Goal: Transaction & Acquisition: Register for event/course

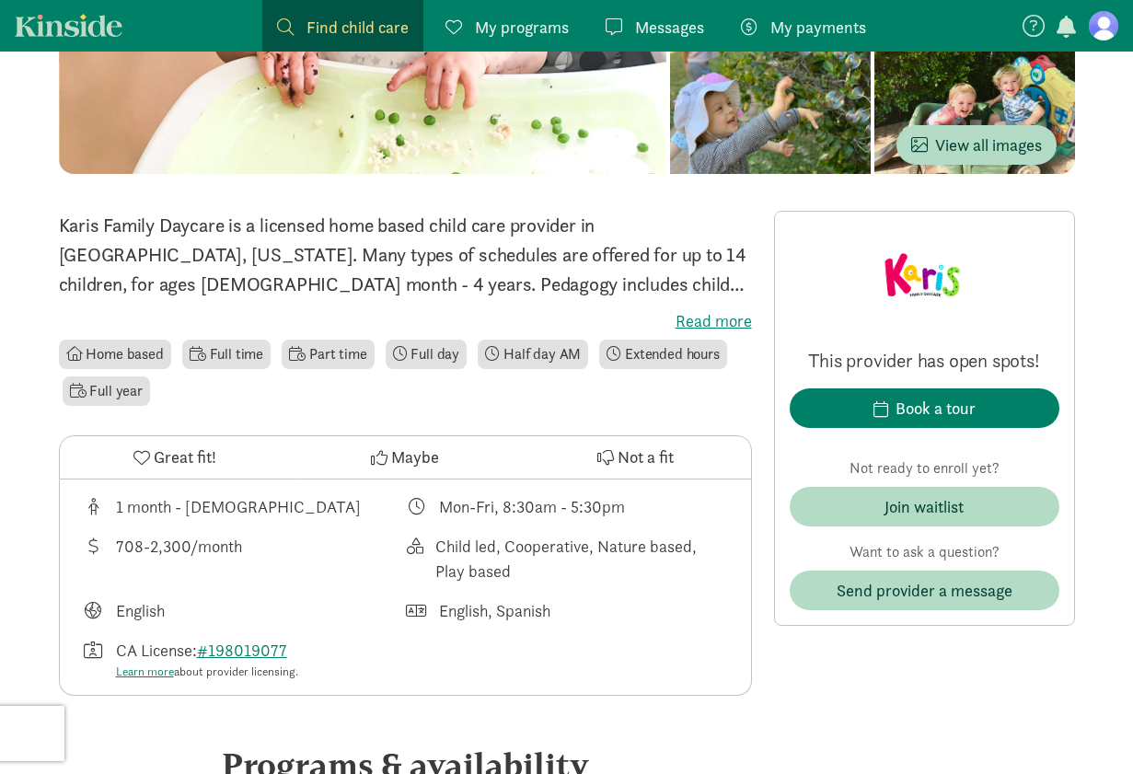
scroll to position [316, 0]
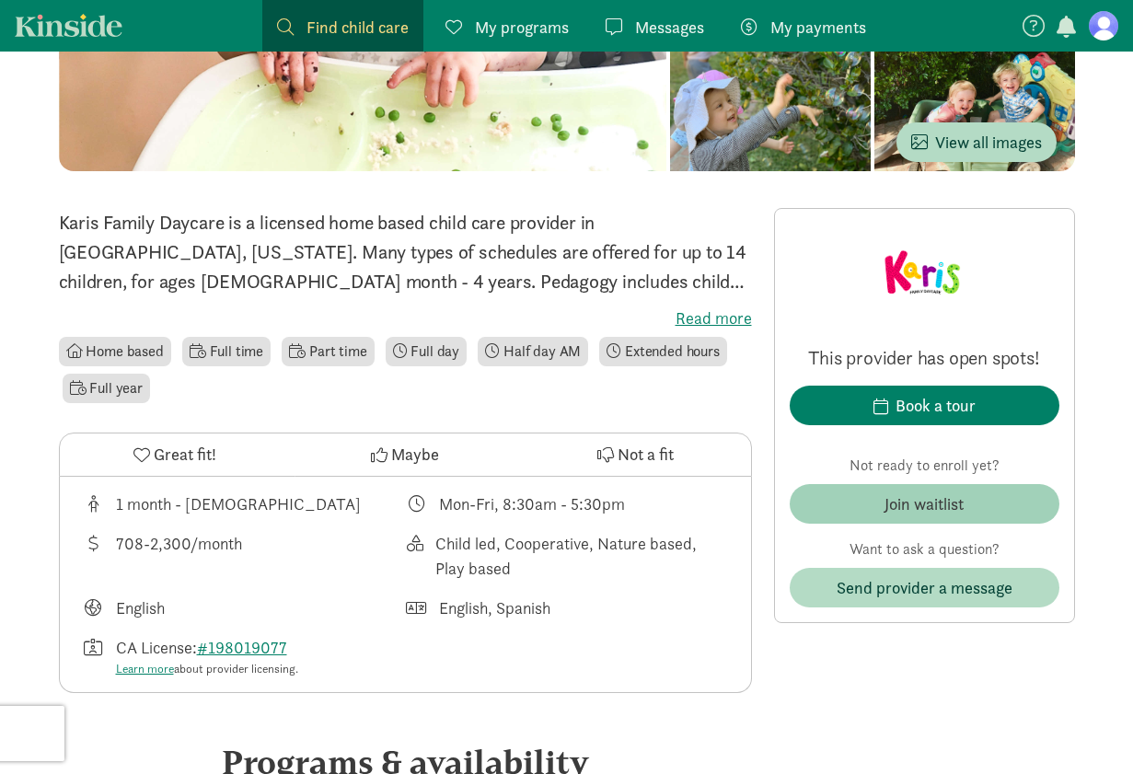
click at [873, 501] on span "Join waitlist" at bounding box center [924, 503] width 240 height 25
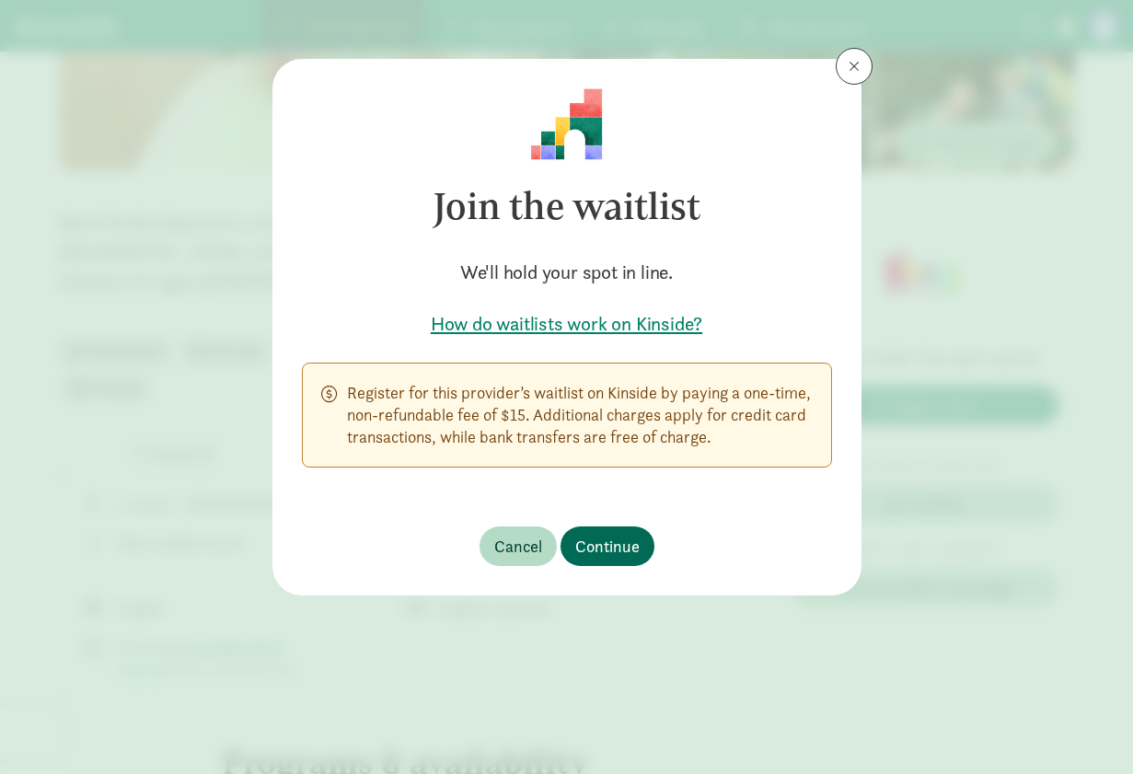
click at [617, 550] on span "Continue" at bounding box center [607, 546] width 64 height 25
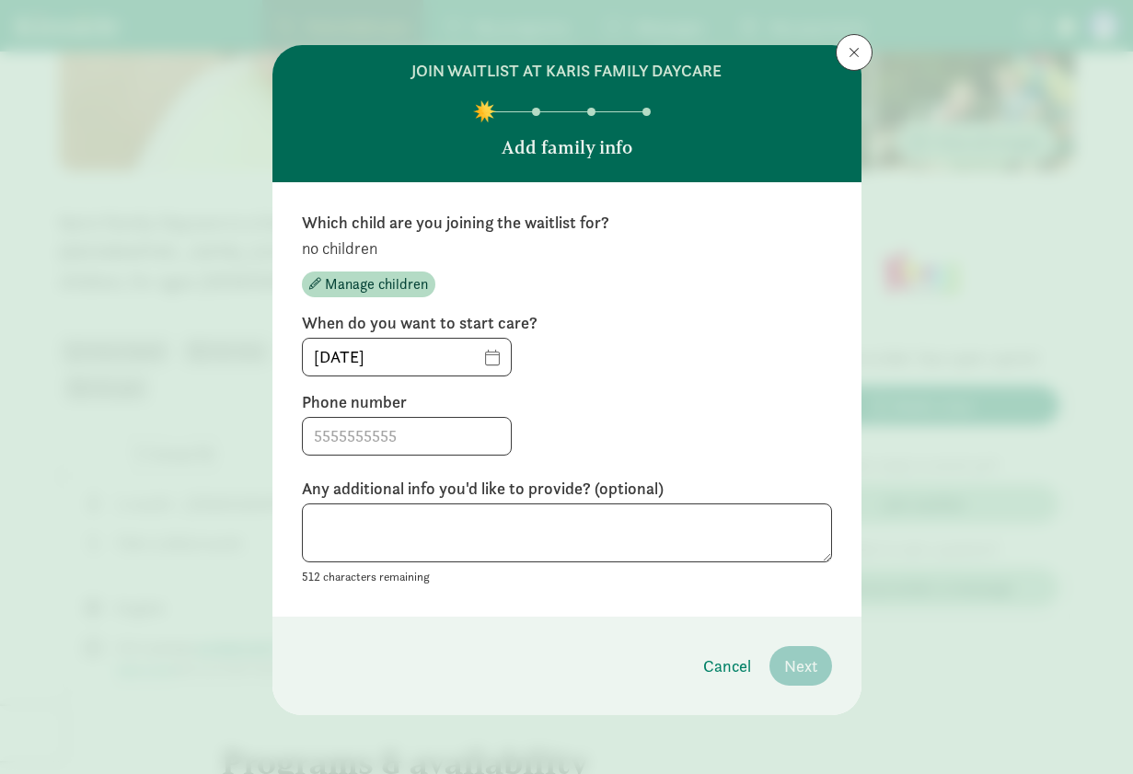
scroll to position [14, 0]
click at [360, 286] on span "Manage children" at bounding box center [376, 284] width 103 height 22
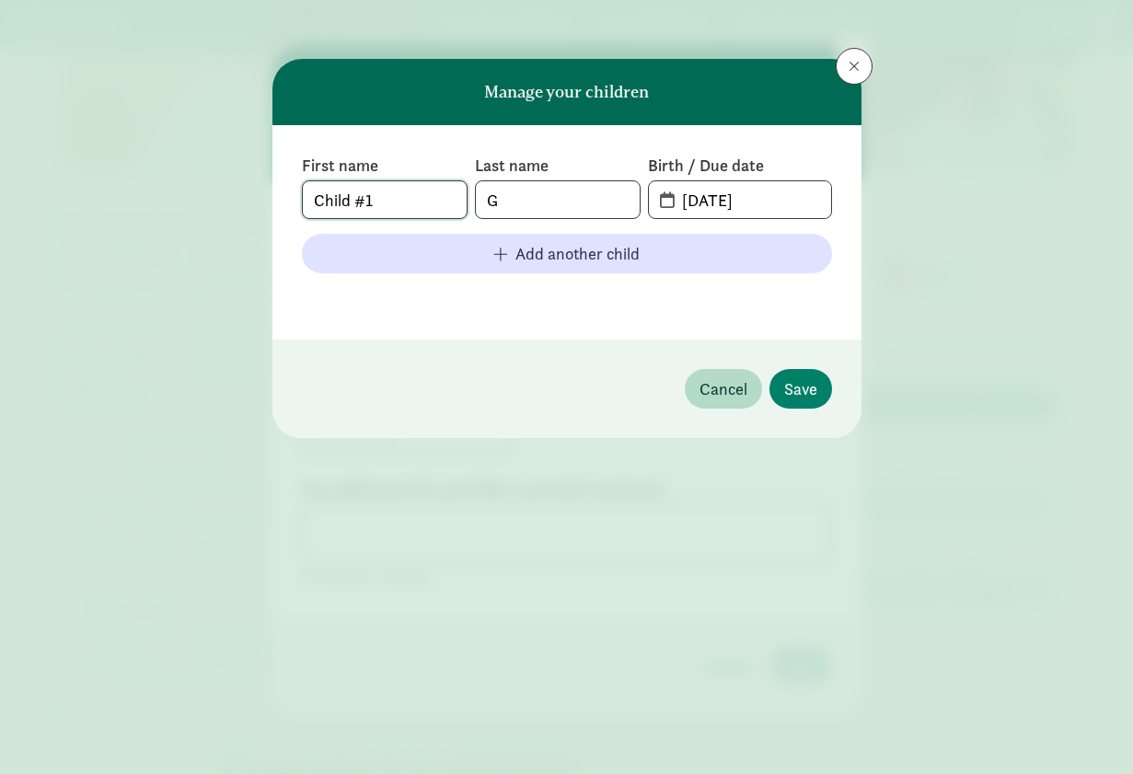
click at [390, 207] on input "Child #1" at bounding box center [385, 199] width 164 height 37
type input "[PERSON_NAME]"
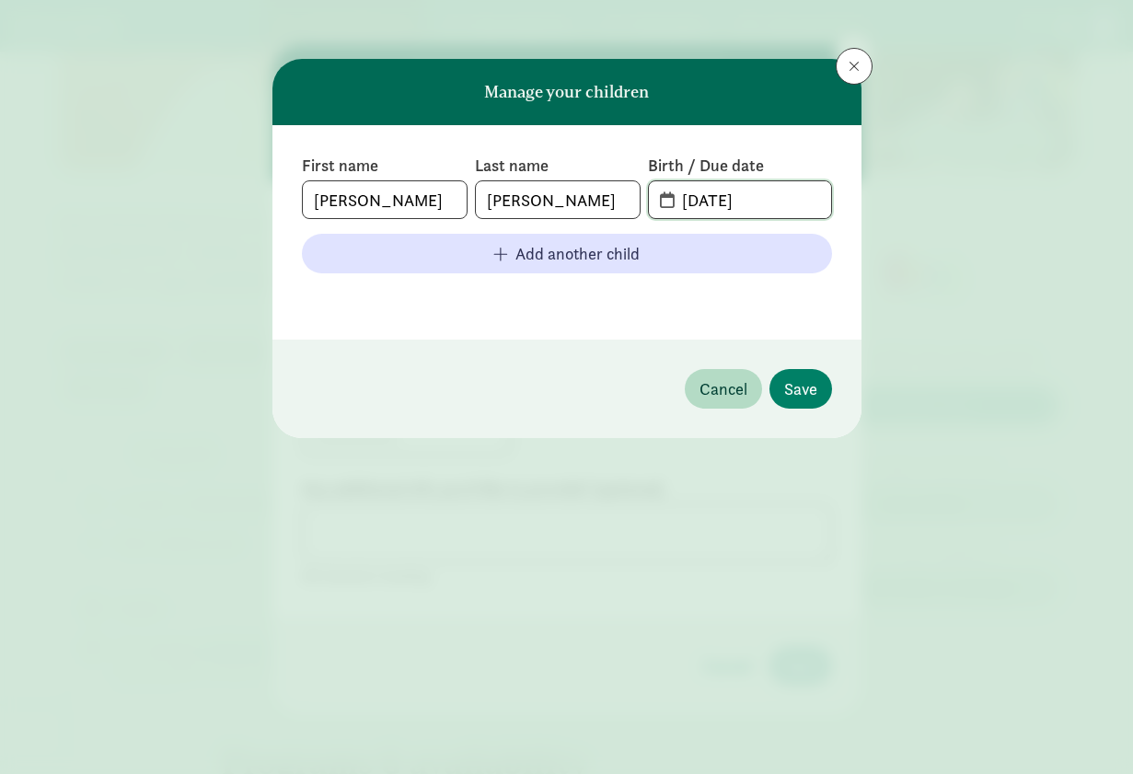
click at [784, 207] on input "[DATE]" at bounding box center [750, 199] width 159 height 37
click at [725, 199] on input "[DATE]" at bounding box center [750, 199] width 159 height 37
click at [663, 202] on span "[DATE]" at bounding box center [739, 199] width 181 height 37
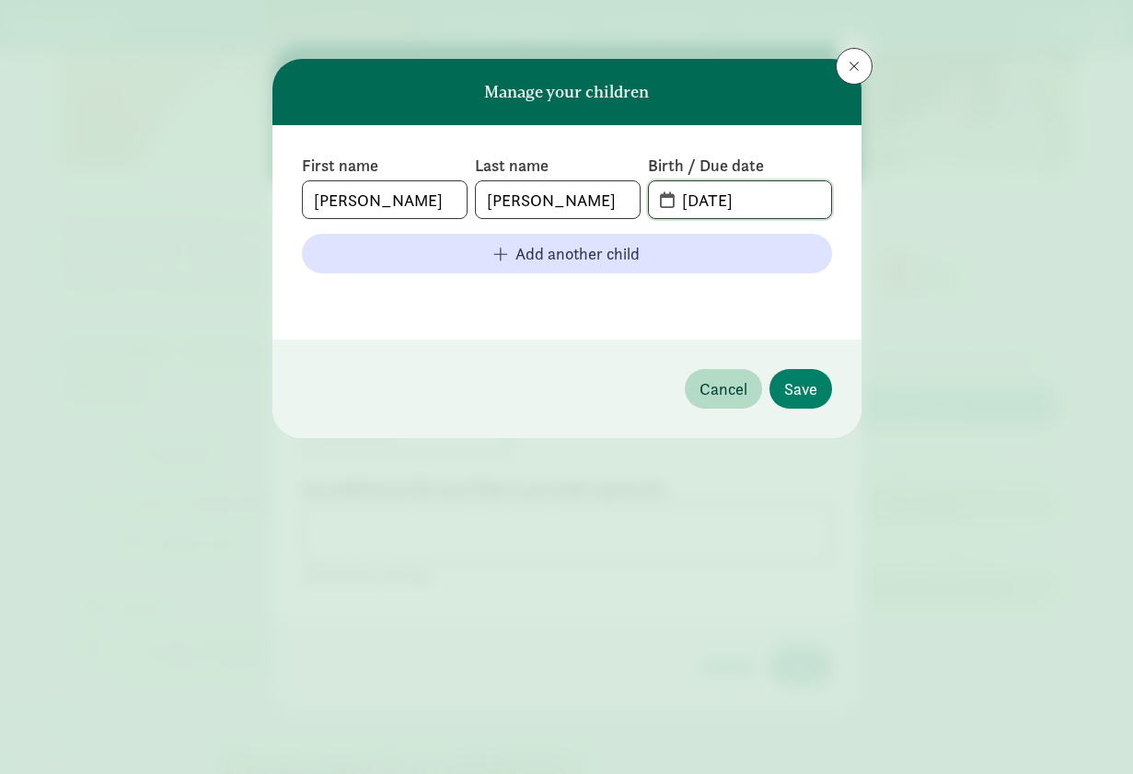
click at [691, 202] on input "[DATE]" at bounding box center [750, 199] width 159 height 37
click at [698, 202] on input "[DATE]" at bounding box center [750, 199] width 159 height 37
click at [723, 202] on input "[DATE]" at bounding box center [750, 199] width 159 height 37
click at [763, 204] on input "[DATE]" at bounding box center [750, 199] width 159 height 37
type input "[DATE]"
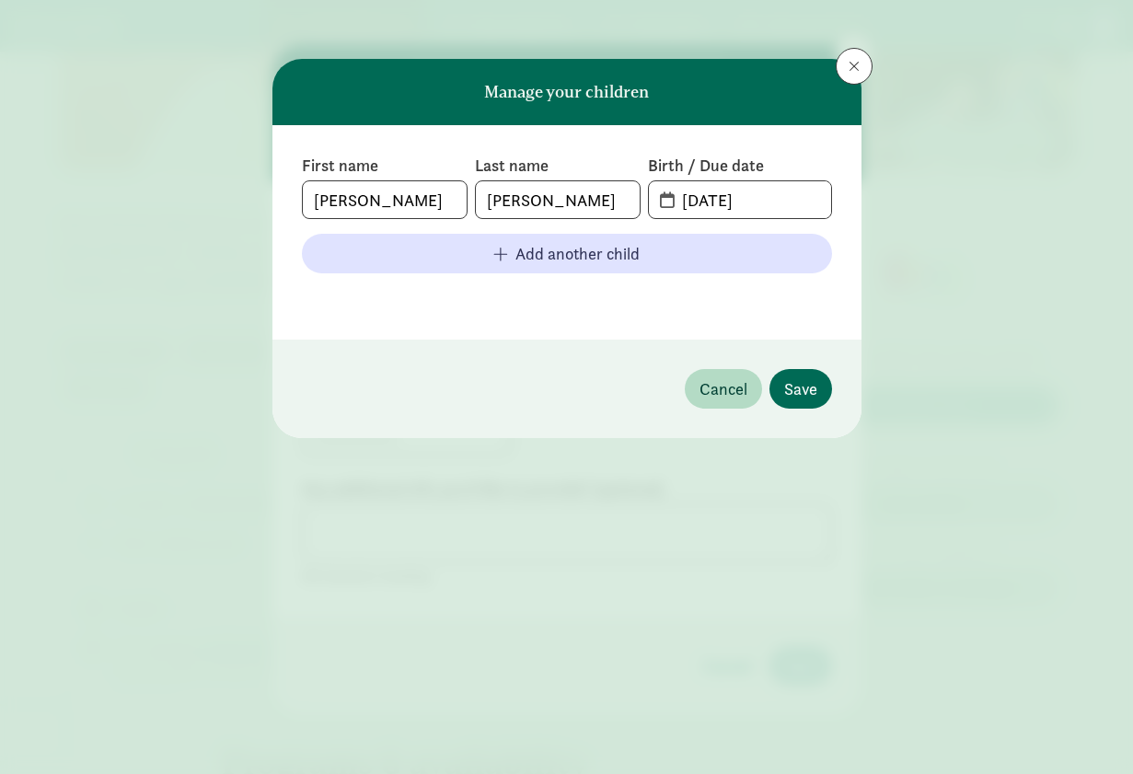
click at [809, 396] on span "Save" at bounding box center [800, 388] width 33 height 25
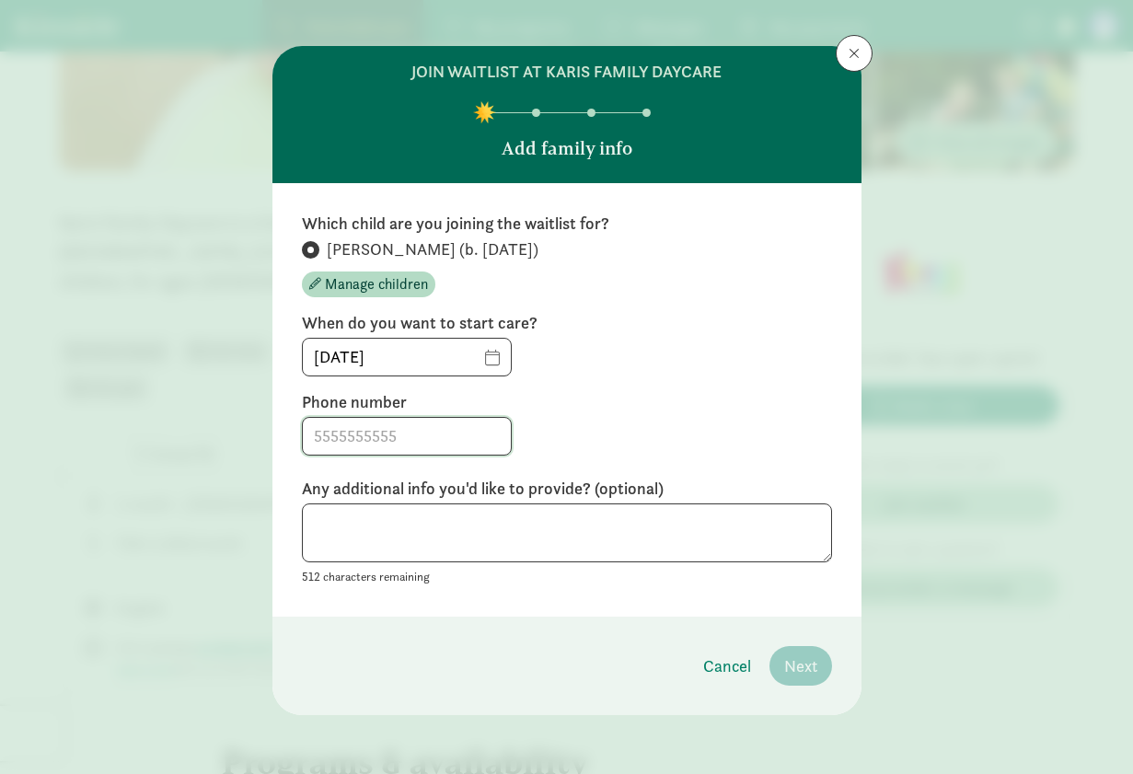
click at [384, 445] on input at bounding box center [407, 436] width 208 height 37
type input "4405543705"
click at [625, 407] on label "Phone number" at bounding box center [567, 402] width 530 height 22
click at [415, 353] on input "[DATE]" at bounding box center [407, 357] width 208 height 37
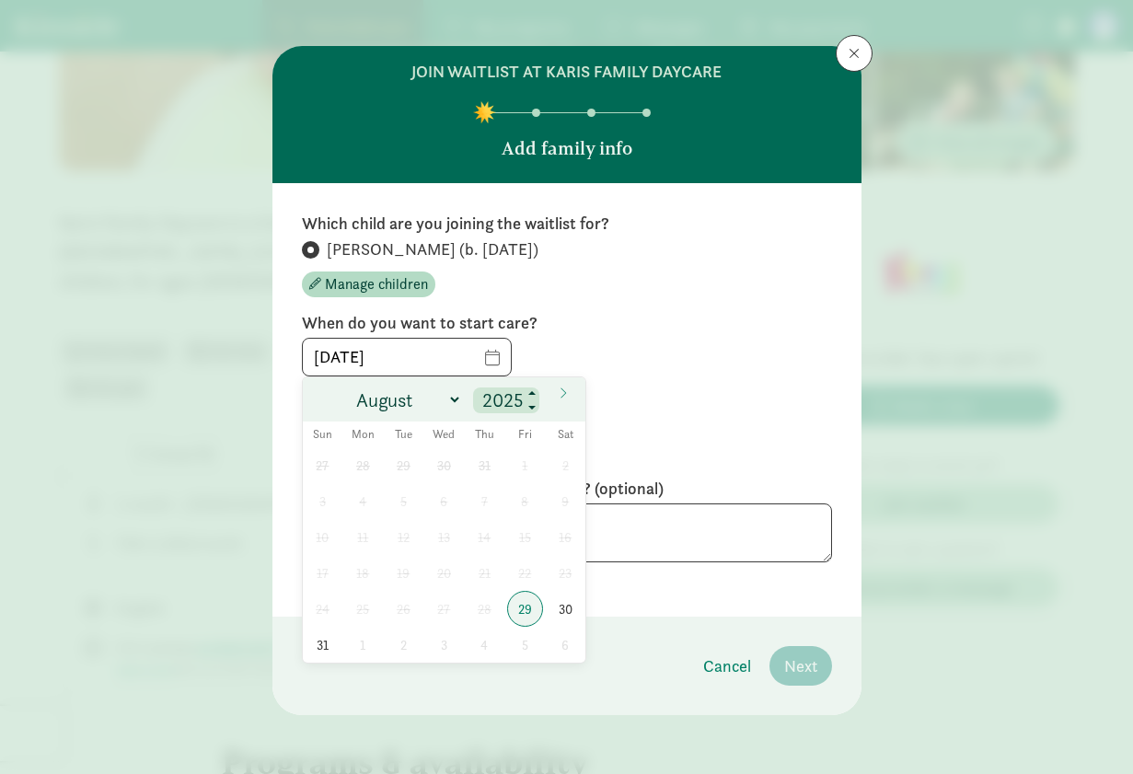
click at [520, 405] on input "2025" at bounding box center [506, 400] width 59 height 26
click at [536, 408] on span at bounding box center [532, 407] width 13 height 15
click at [535, 388] on span at bounding box center [532, 394] width 13 height 15
type input "2026"
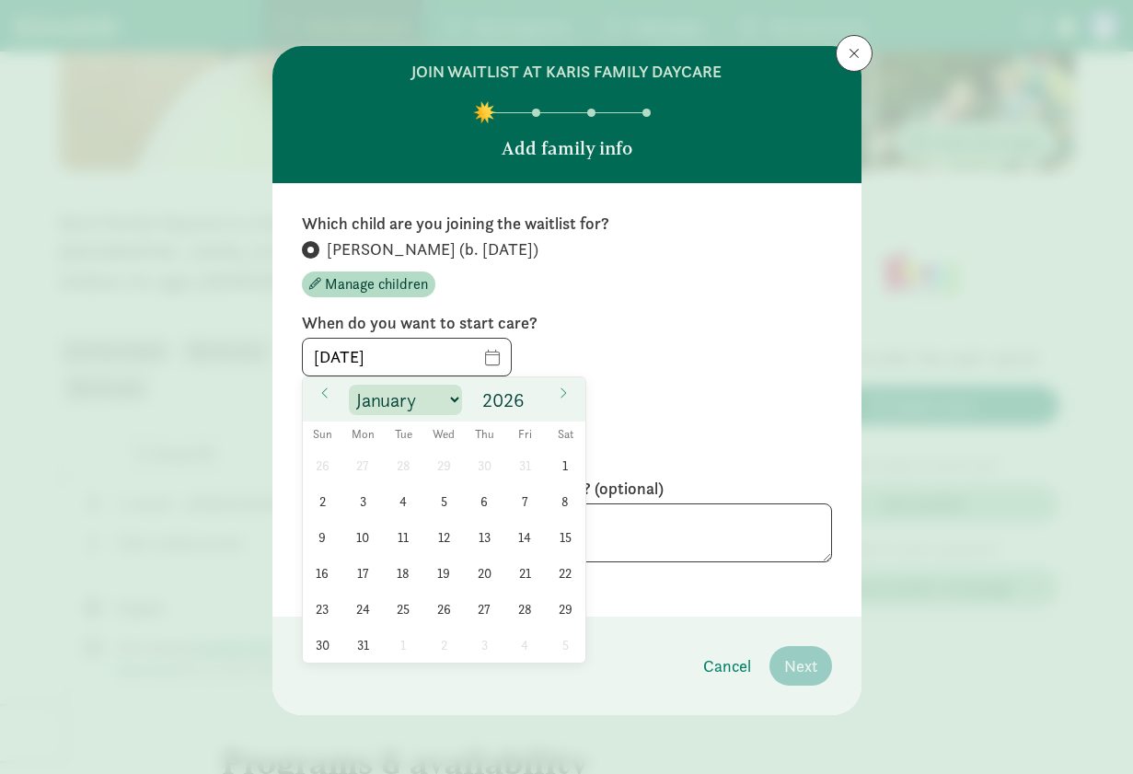
select select "3"
click at [696, 426] on div "4405543705" at bounding box center [567, 436] width 530 height 39
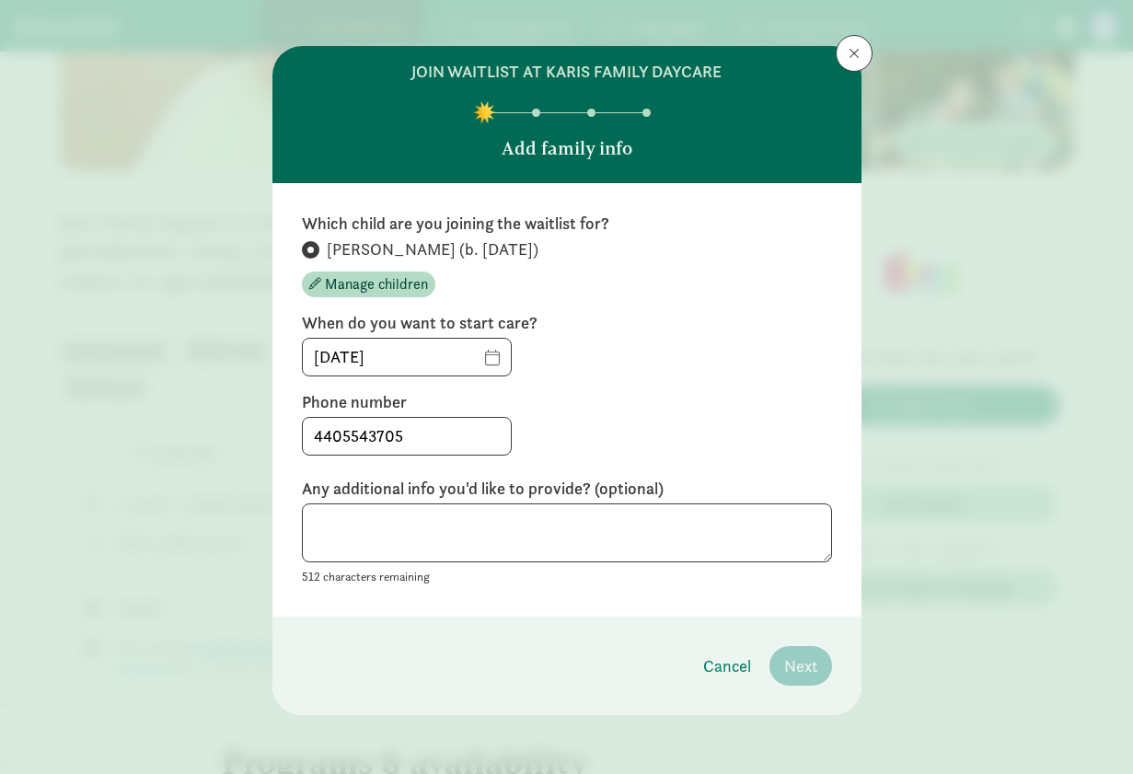
click at [744, 349] on div "[DATE]" at bounding box center [567, 357] width 530 height 39
click at [487, 355] on input "[DATE]" at bounding box center [407, 357] width 208 height 37
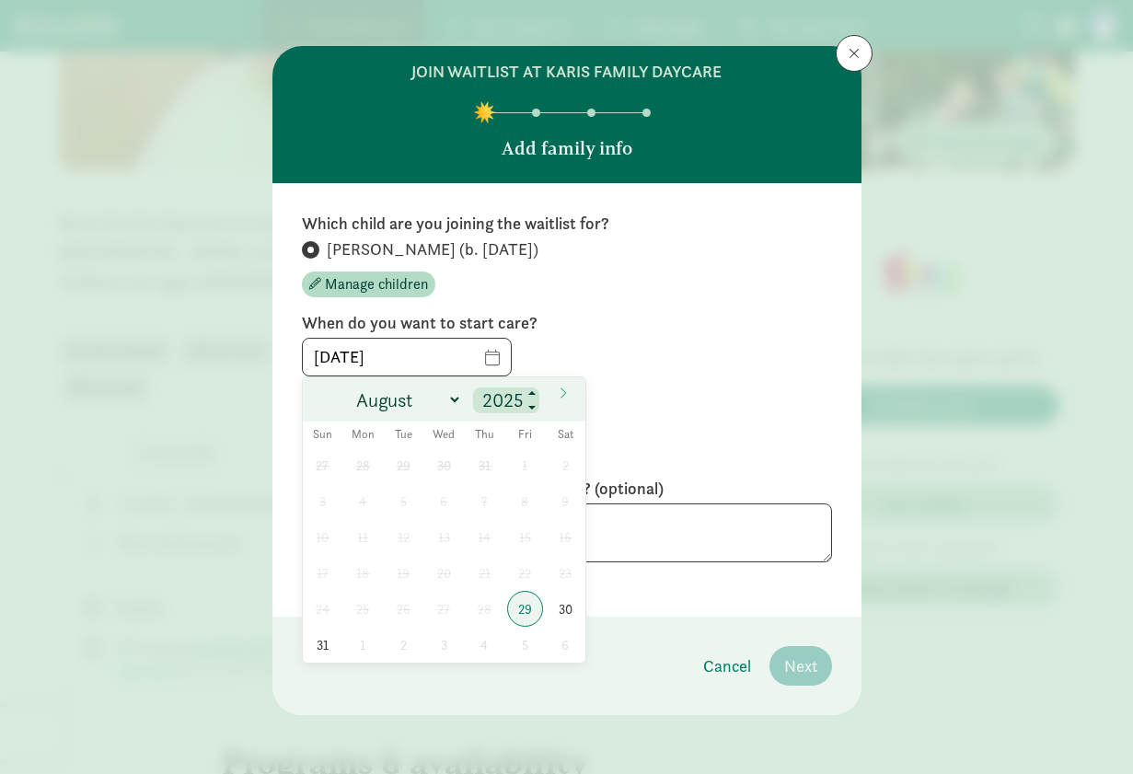
click at [497, 399] on input "2025" at bounding box center [506, 400] width 59 height 26
click at [535, 394] on span at bounding box center [532, 394] width 13 height 15
type input "2026"
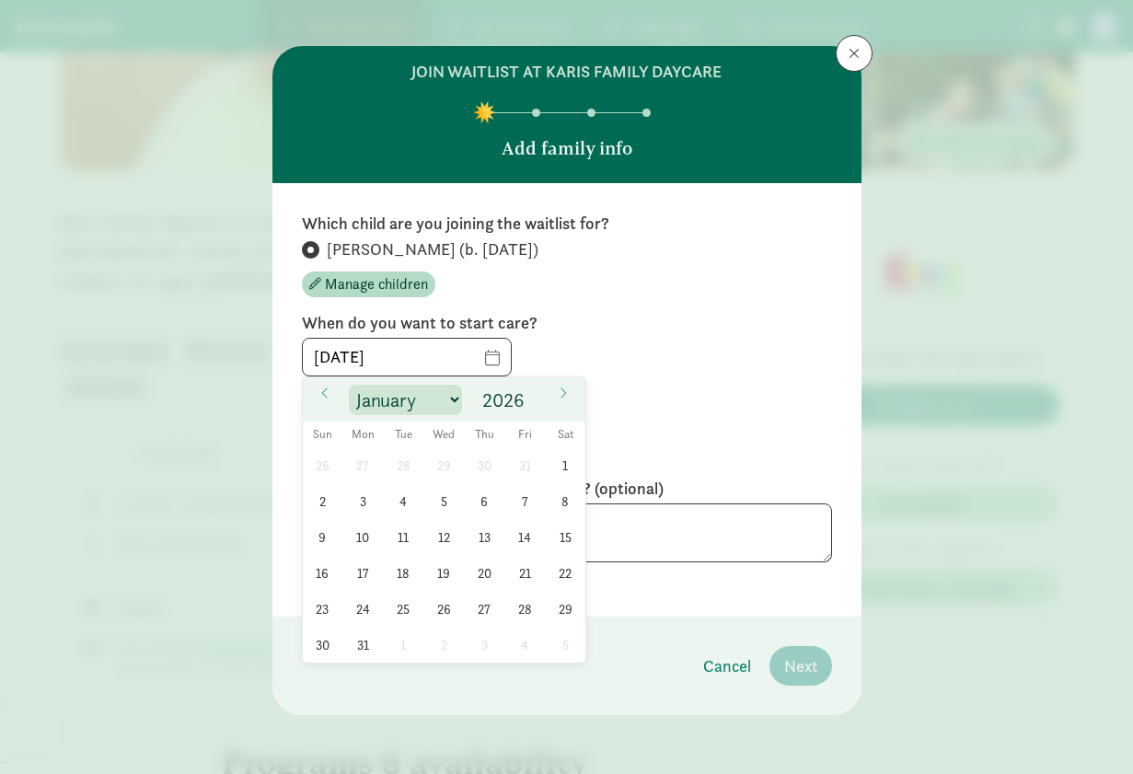
select select "3"
click at [452, 464] on span "1" at bounding box center [444, 465] width 36 height 36
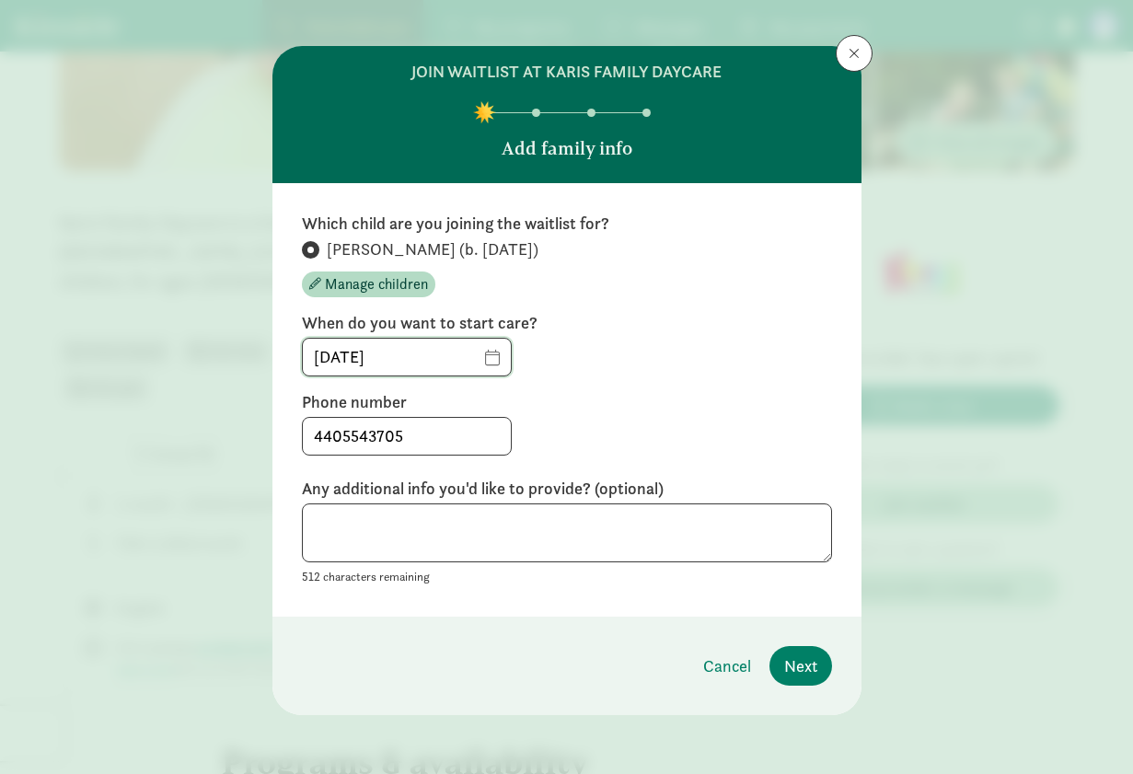
click at [487, 355] on input "[DATE]" at bounding box center [407, 357] width 208 height 37
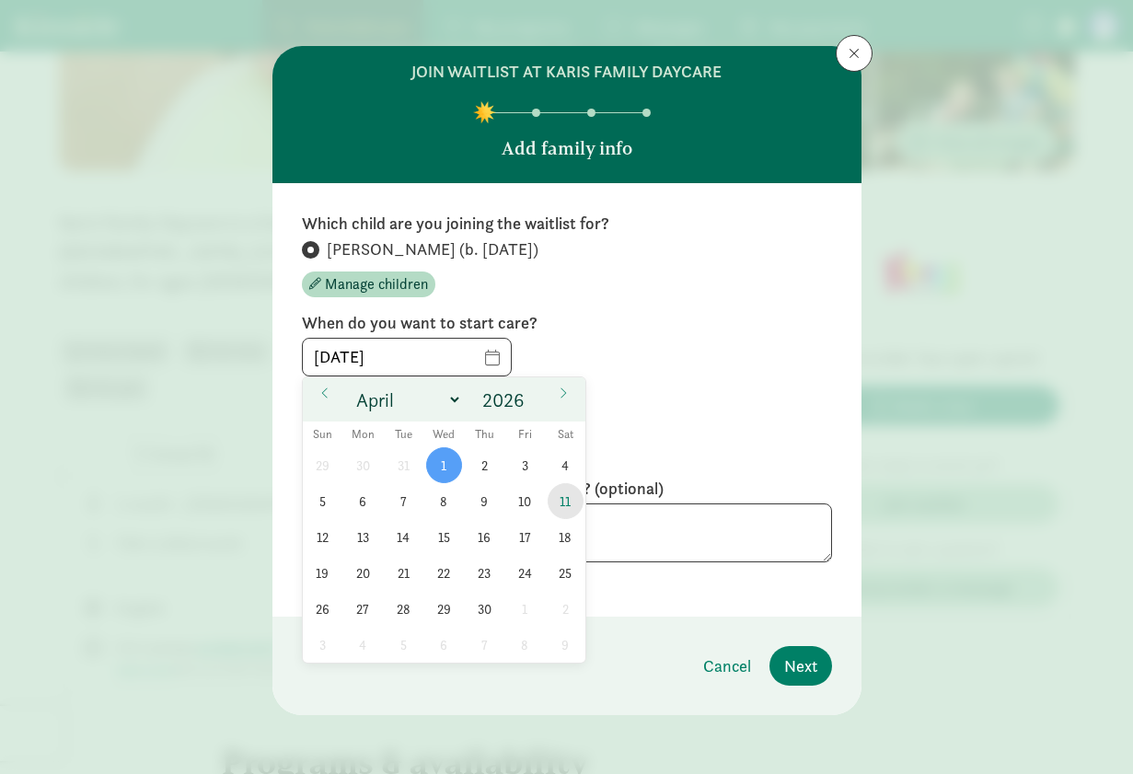
click at [558, 511] on span "11" at bounding box center [566, 501] width 36 height 36
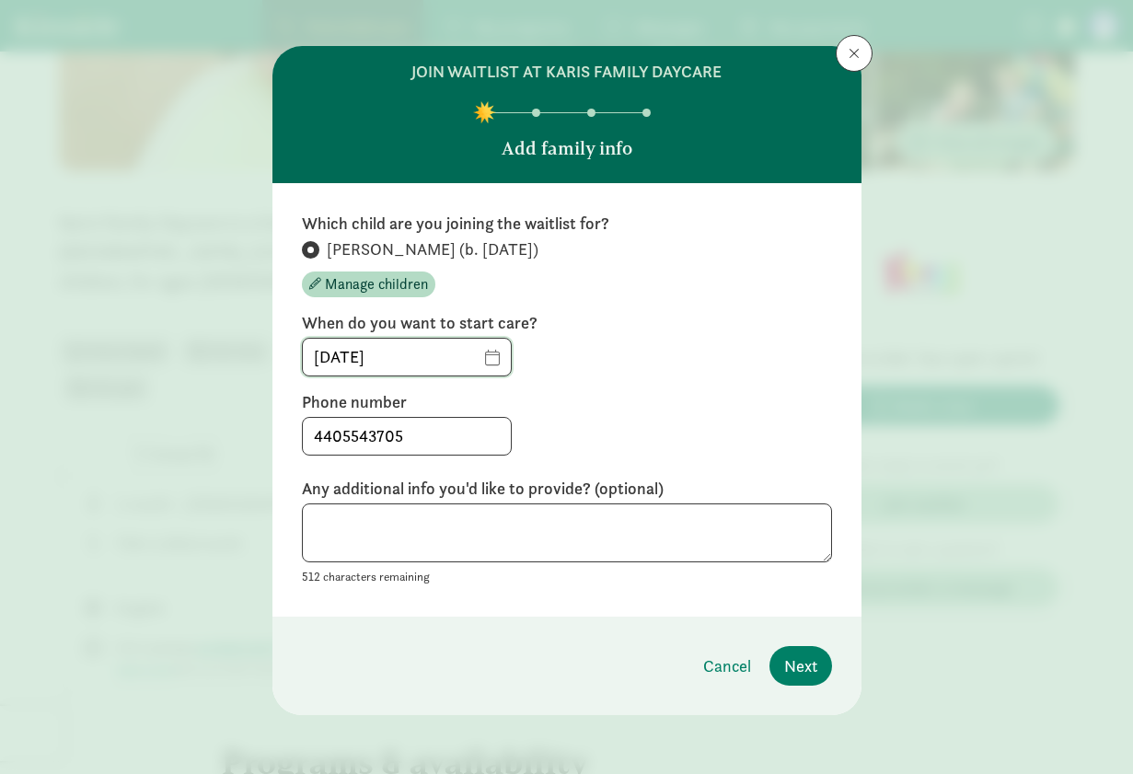
click at [484, 363] on input "[DATE]" at bounding box center [407, 357] width 208 height 37
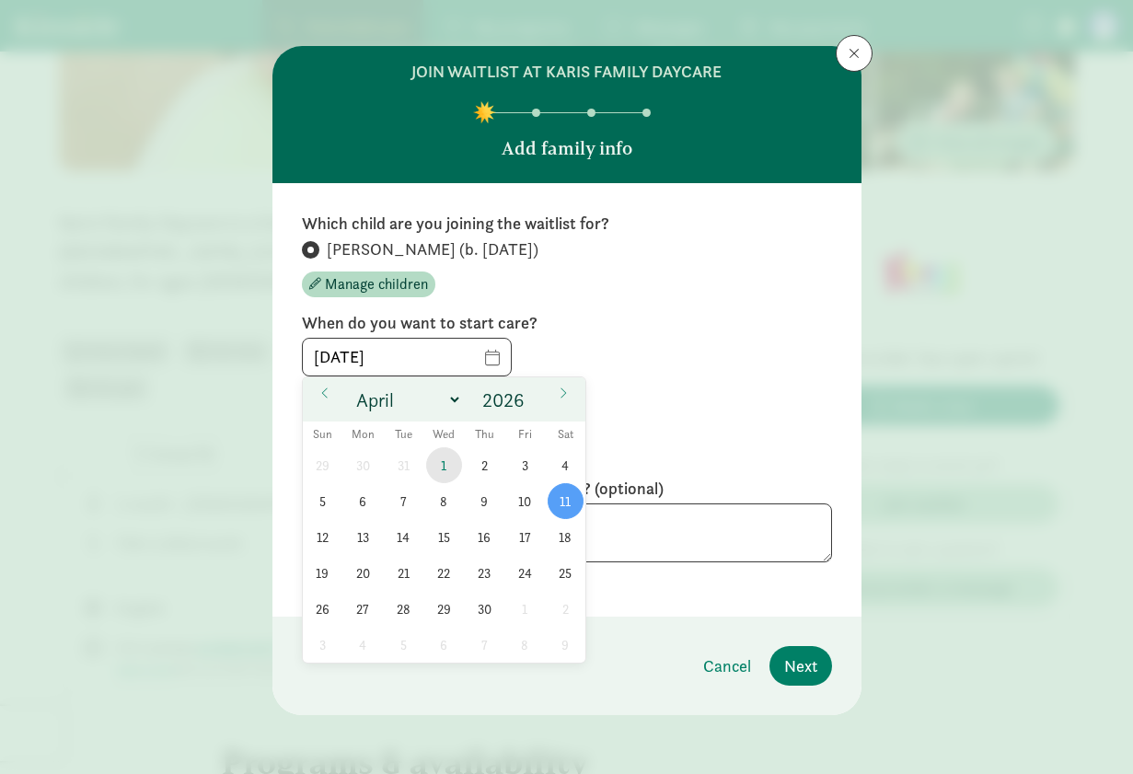
click at [450, 464] on span "1" at bounding box center [444, 465] width 36 height 36
type input "[DATE]"
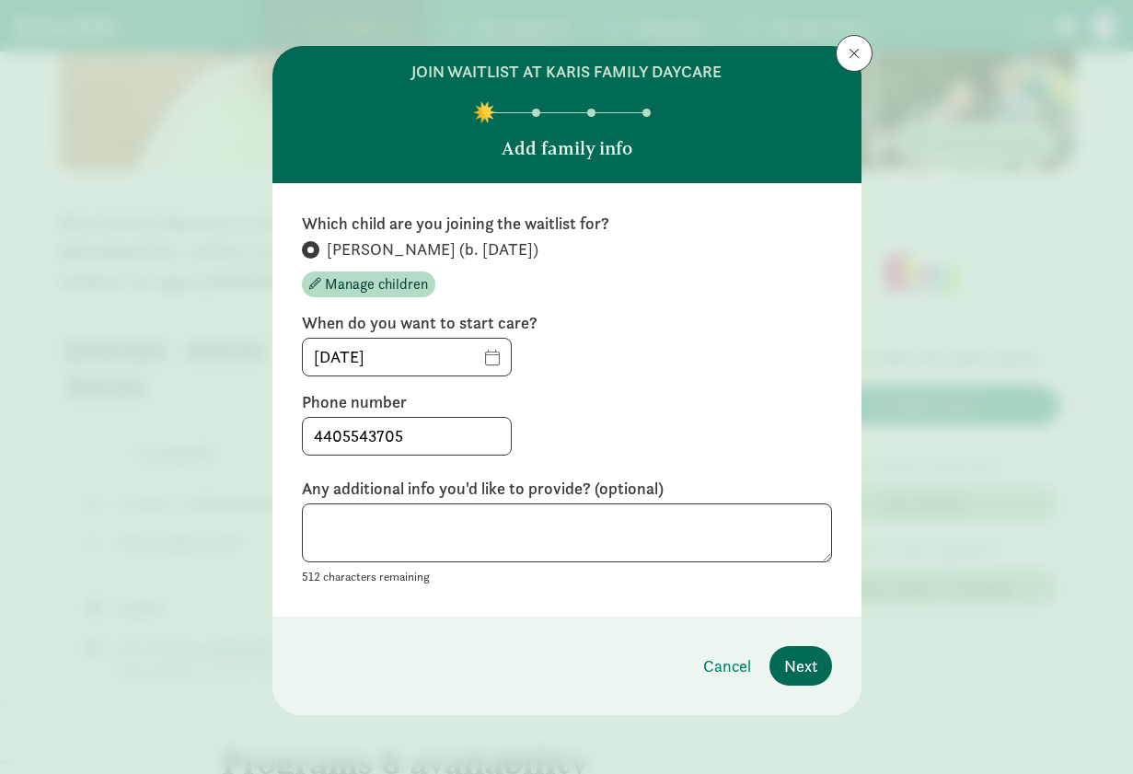
click at [807, 668] on span "Next" at bounding box center [800, 665] width 33 height 25
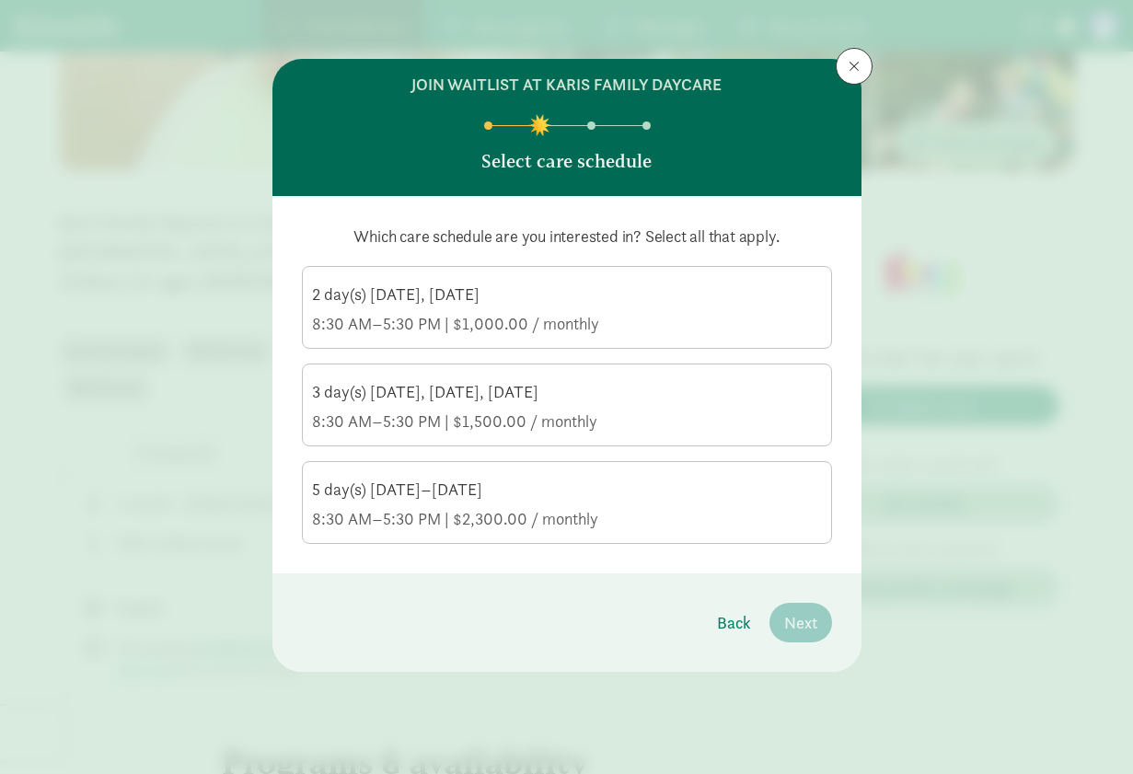
scroll to position [0, 0]
click at [469, 320] on div "8:30 AM–5:30 PM | $1,000.00 / monthly" at bounding box center [567, 324] width 510 height 22
click at [0, 0] on input "2 day(s) [DATE], [DATE] 8:30 AM–5:30 PM | $1,000.00 / monthly" at bounding box center [0, 0] width 0 height 0
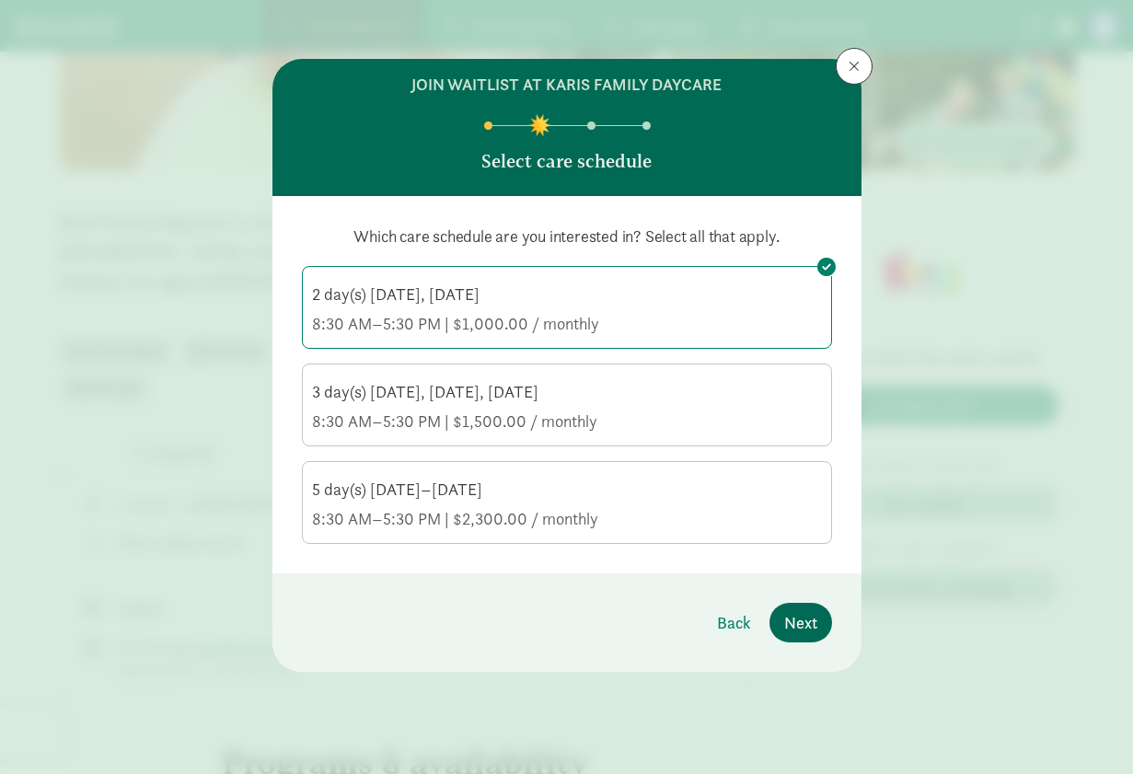
click at [810, 628] on span "Next" at bounding box center [800, 622] width 33 height 25
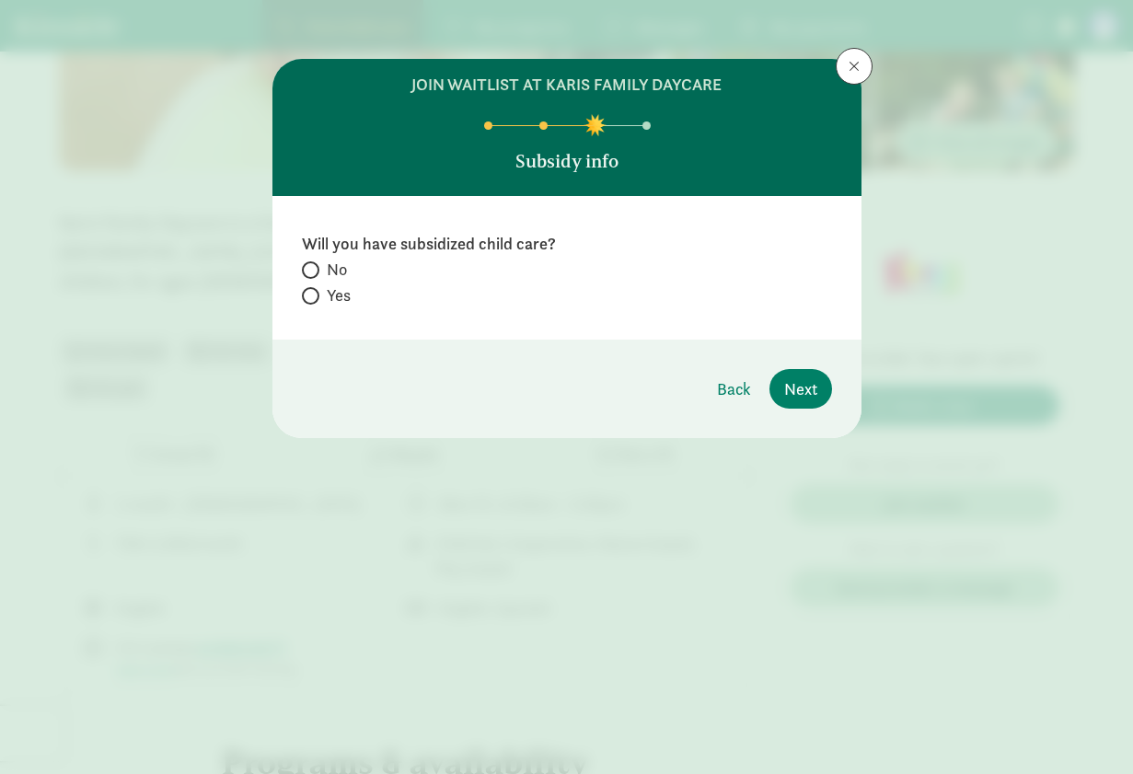
click at [346, 301] on span "Yes" at bounding box center [339, 295] width 24 height 22
click at [314, 301] on input "Yes" at bounding box center [308, 296] width 12 height 12
radio input "true"
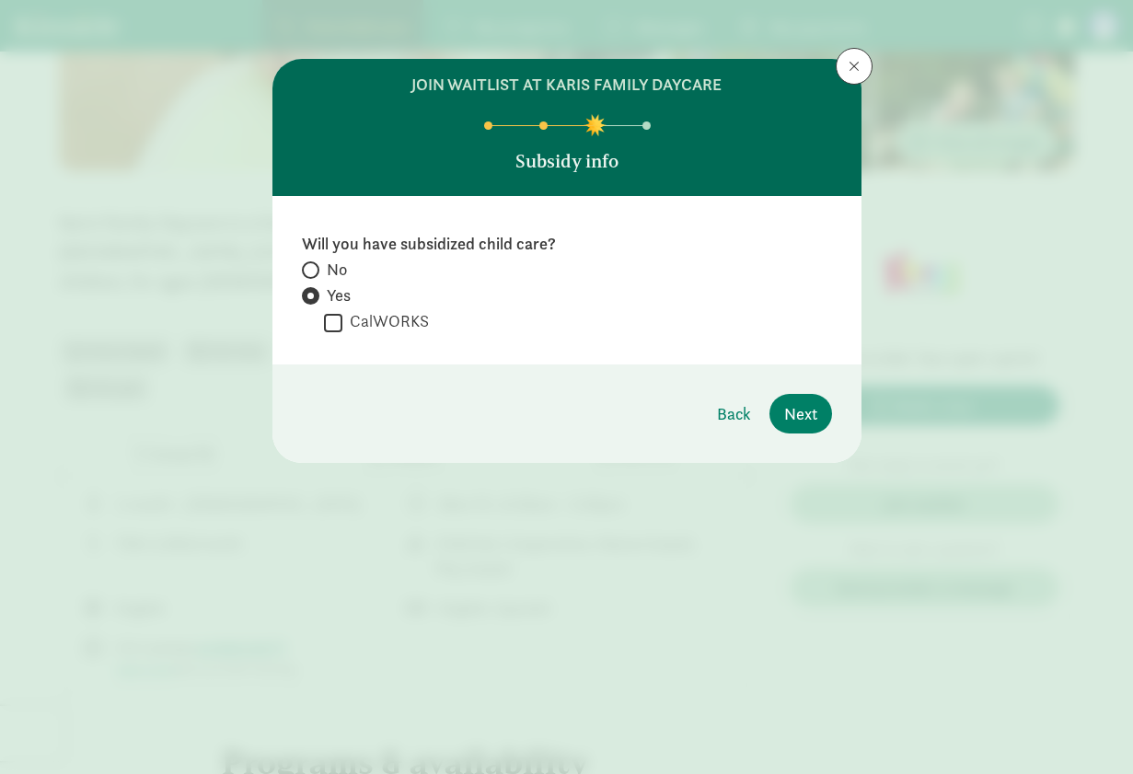
click at [333, 269] on span "No" at bounding box center [337, 270] width 20 height 22
click at [314, 269] on input "No" at bounding box center [308, 270] width 12 height 12
radio input "true"
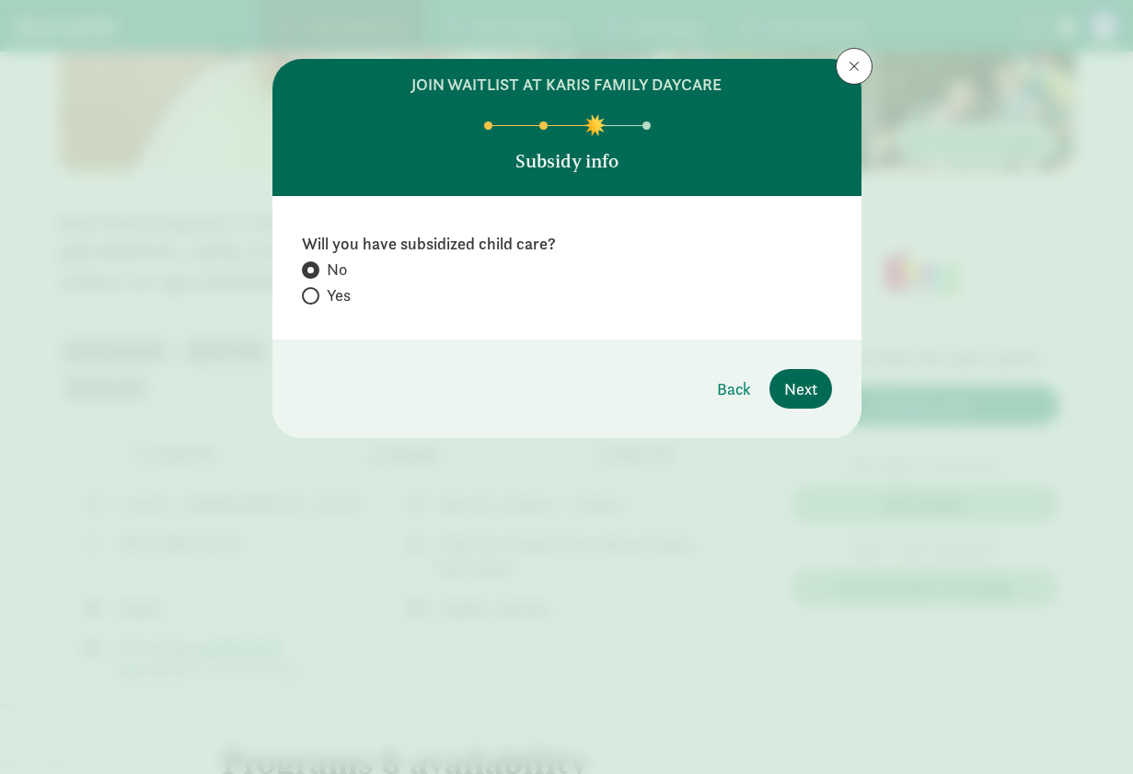
click at [795, 383] on span "Next" at bounding box center [800, 388] width 33 height 25
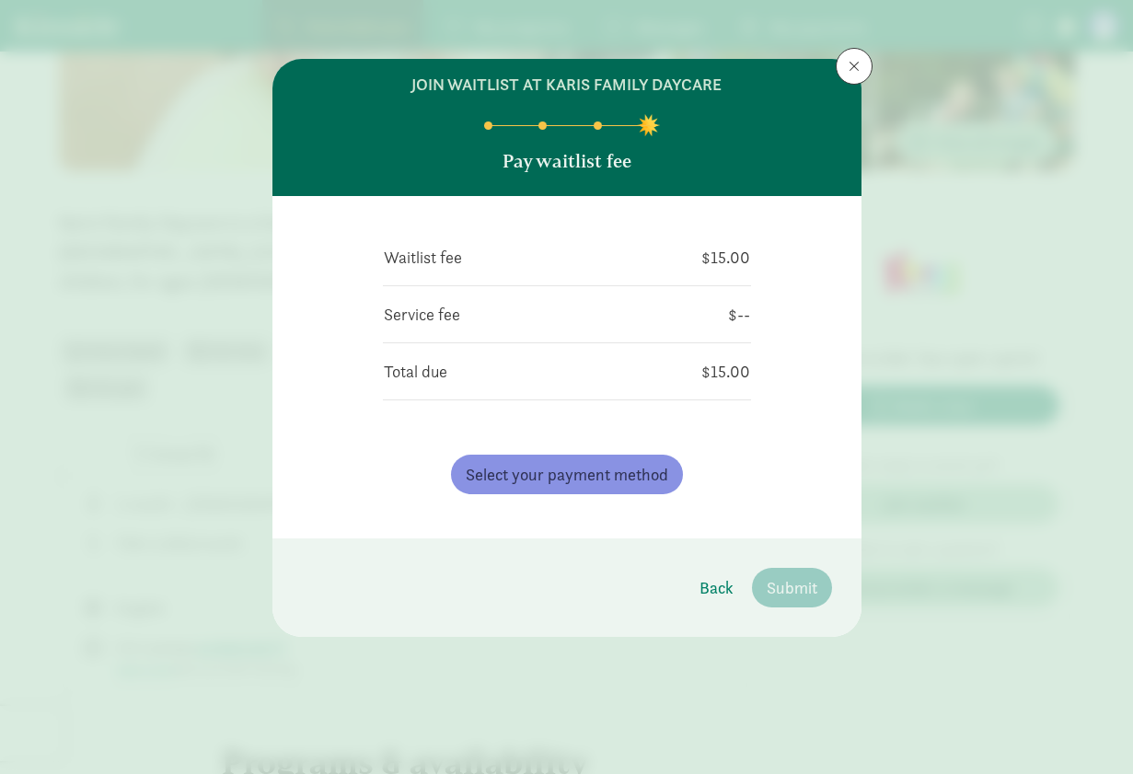
click at [658, 468] on span "Select your payment method" at bounding box center [567, 474] width 202 height 25
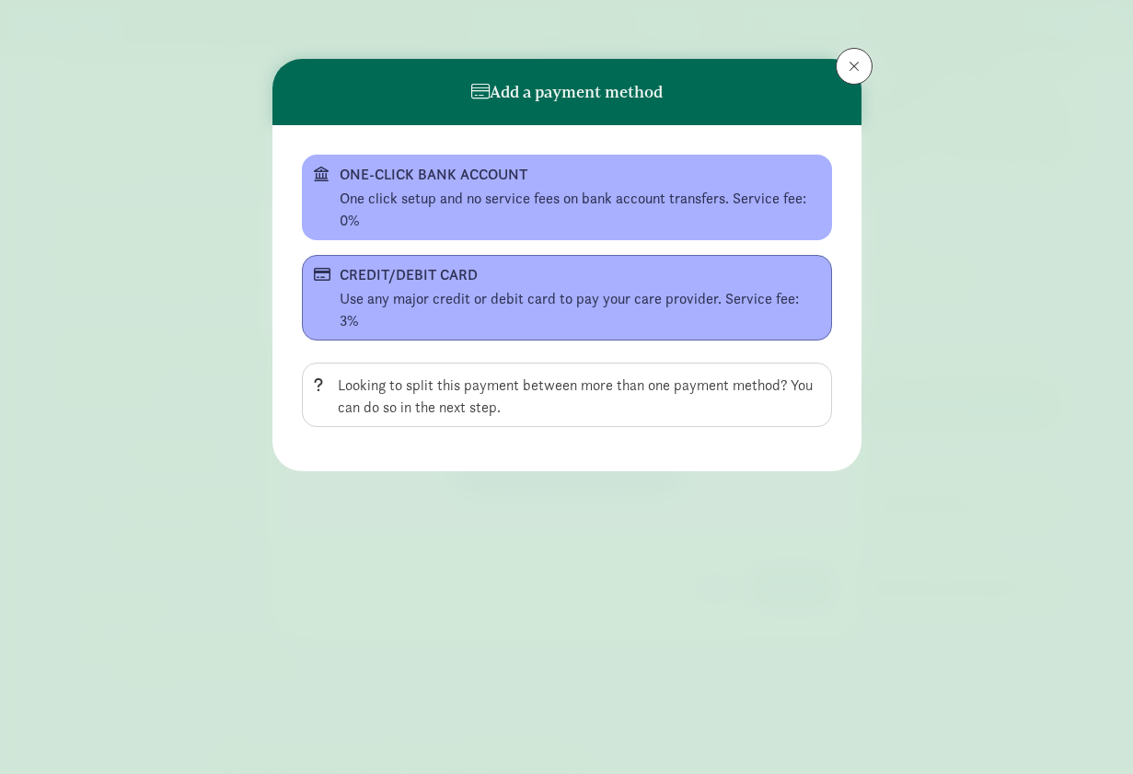
click at [540, 289] on div "Use any major credit or debit card to pay your care provider. Service fee: 3%" at bounding box center [580, 310] width 480 height 44
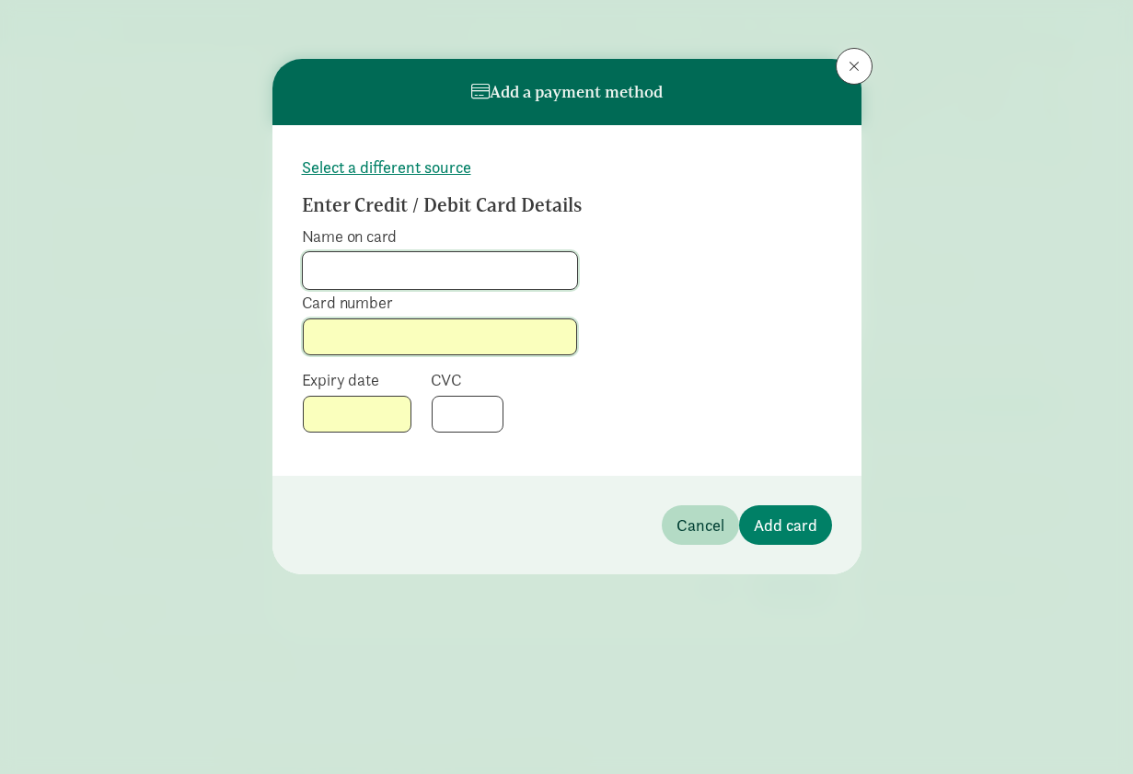
click at [375, 271] on input "Name on card" at bounding box center [440, 270] width 274 height 37
type input "[PERSON_NAME]"
click at [769, 514] on span "Add card" at bounding box center [785, 525] width 63 height 25
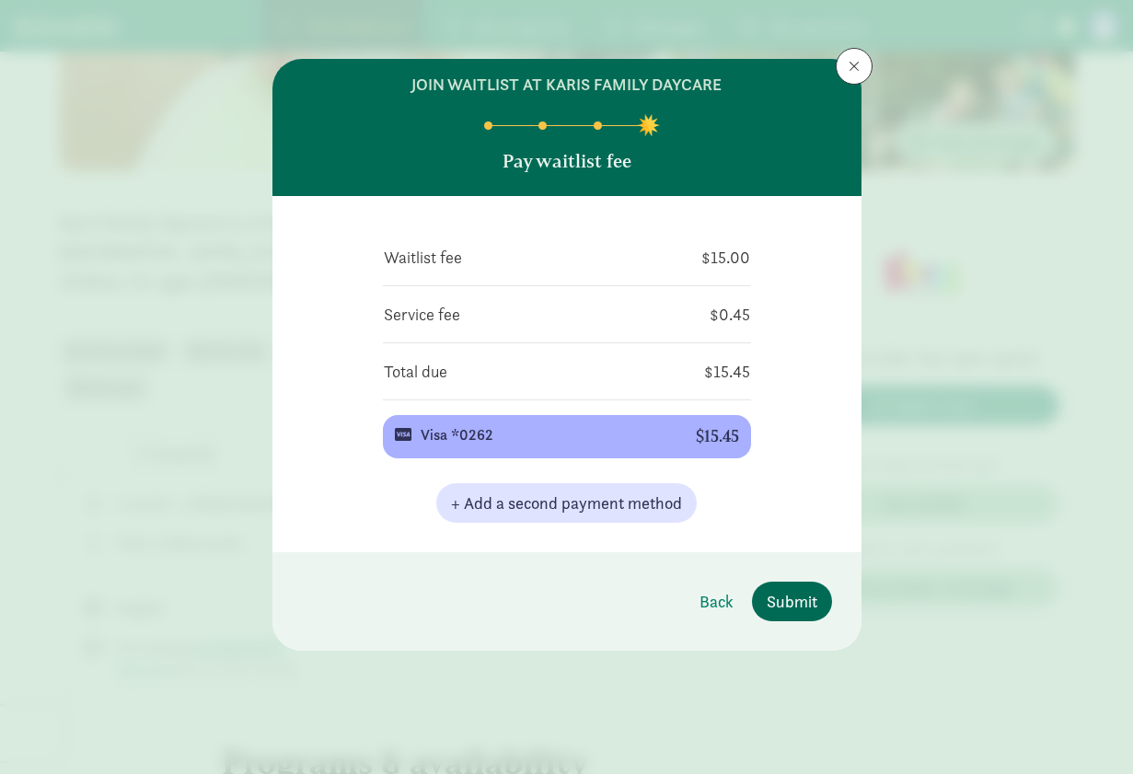
click at [784, 596] on span "Submit" at bounding box center [792, 601] width 51 height 25
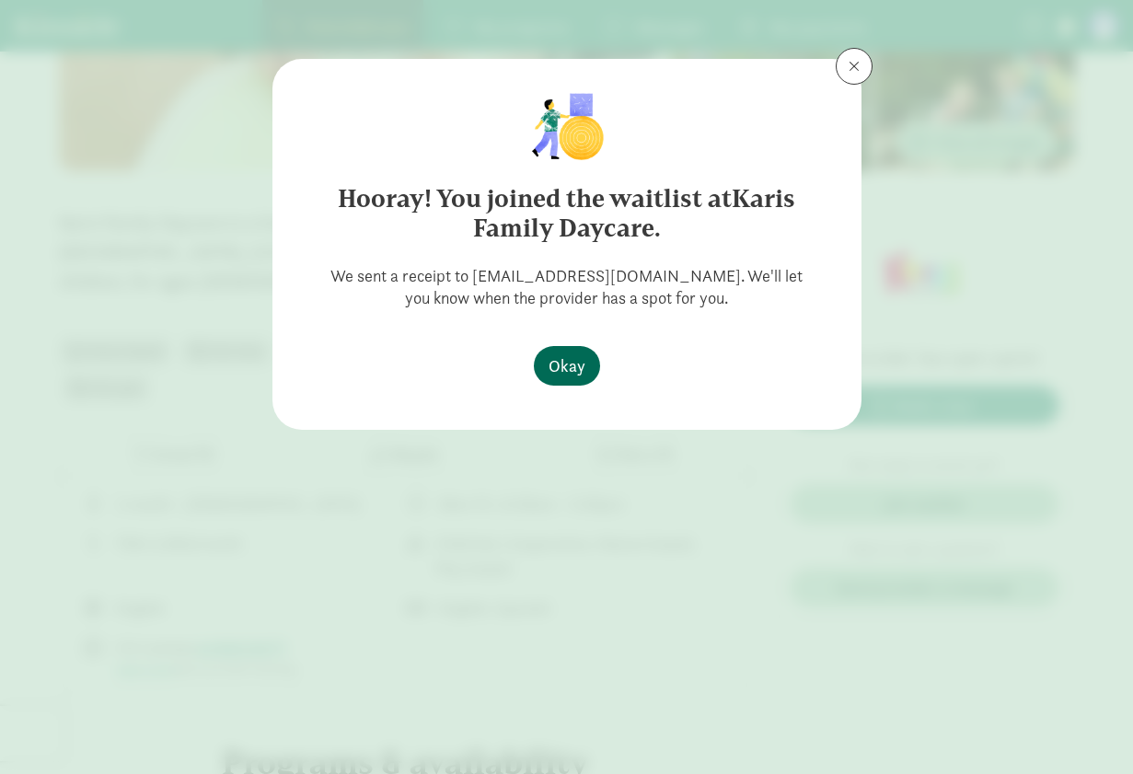
click at [565, 375] on span "Okay" at bounding box center [566, 365] width 37 height 25
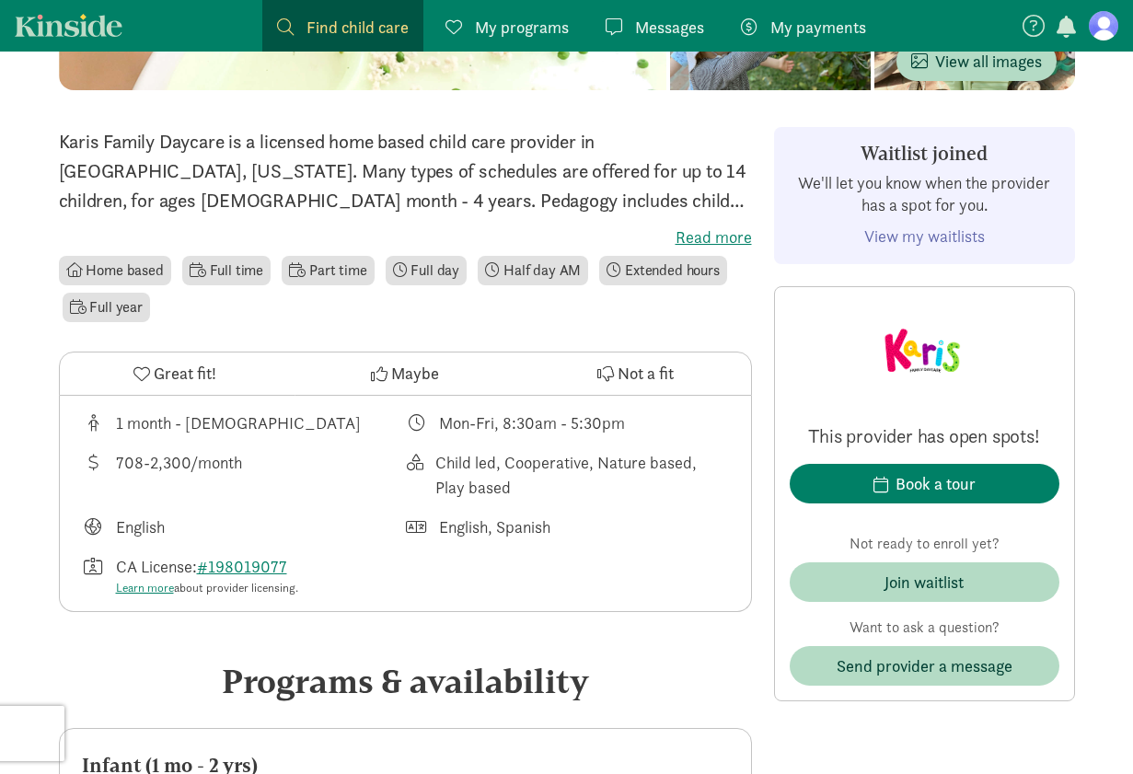
scroll to position [399, 0]
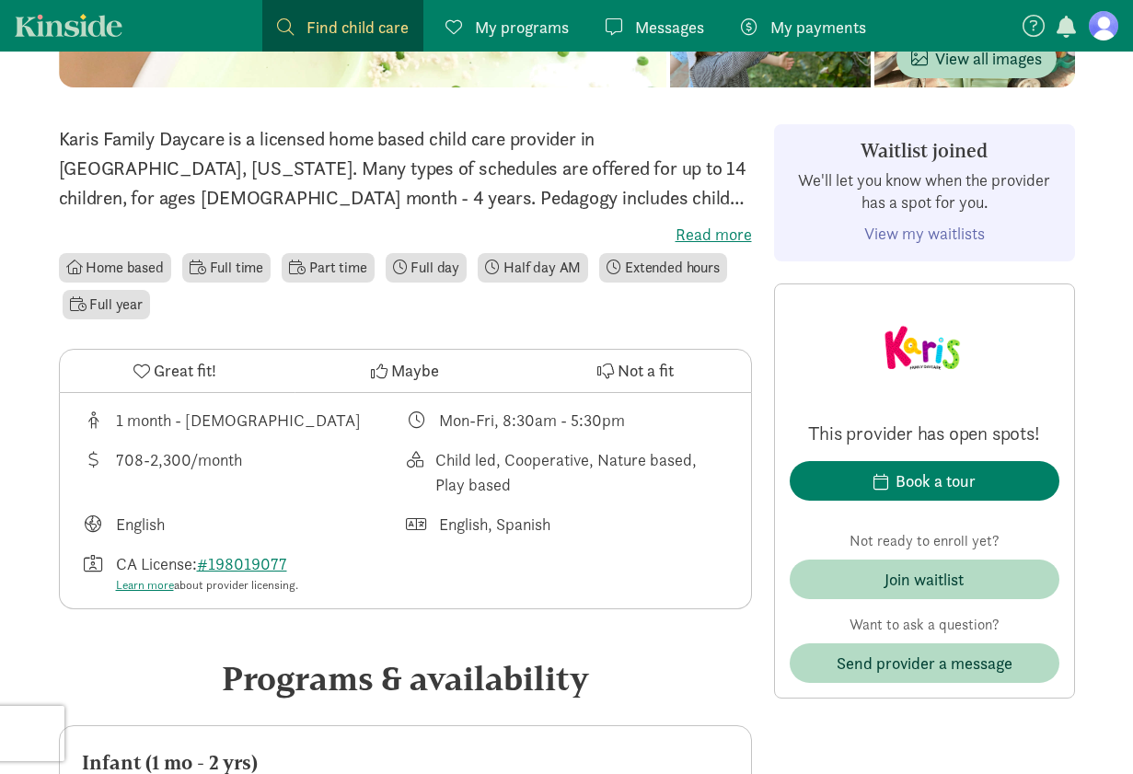
click at [690, 231] on label "Read more" at bounding box center [405, 235] width 693 height 22
click at [0, 0] on input "Read more" at bounding box center [0, 0] width 0 height 0
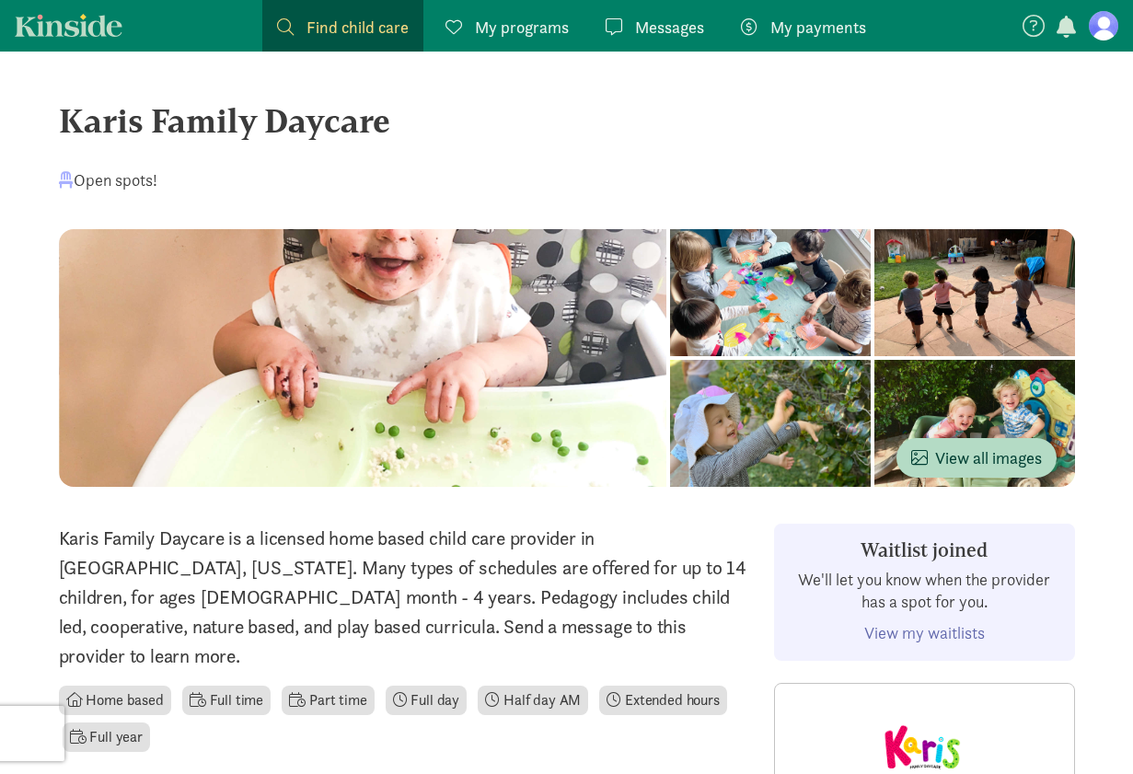
scroll to position [0, 0]
